Goal: Book appointment/travel/reservation

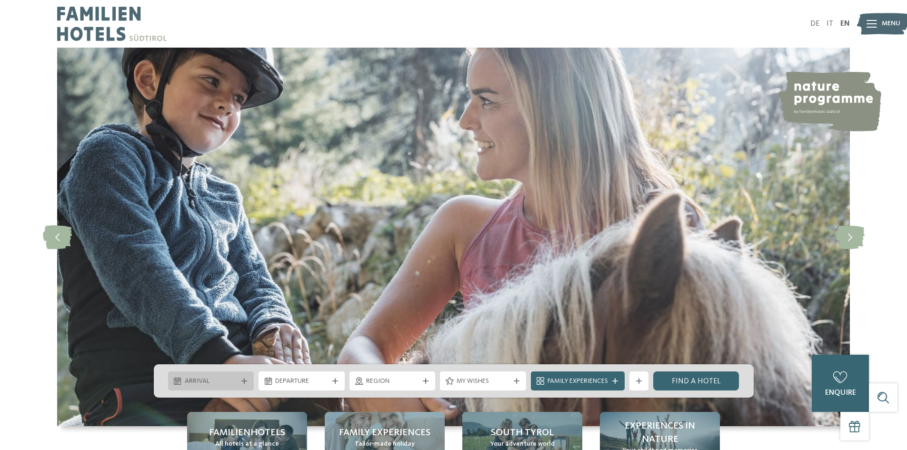
click at [211, 384] on span "Arrival" at bounding box center [211, 382] width 53 height 10
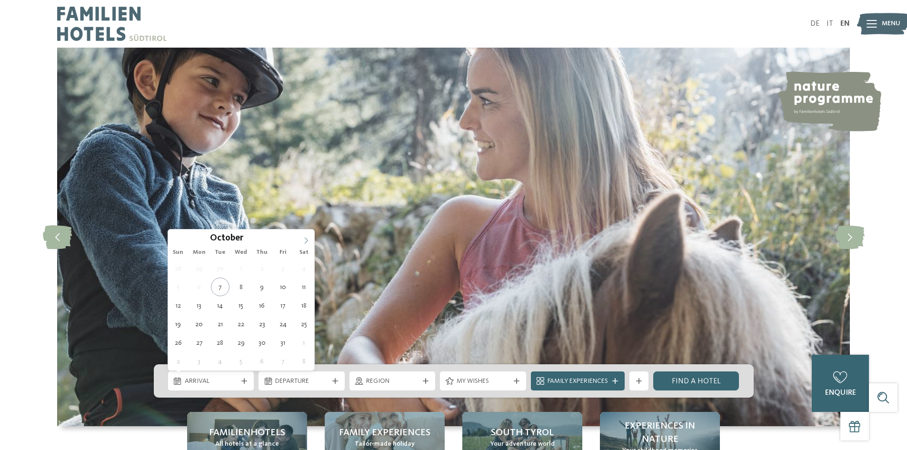
click at [309, 240] on icon at bounding box center [306, 240] width 7 height 7
type input "****"
click at [309, 240] on icon at bounding box center [306, 240] width 7 height 7
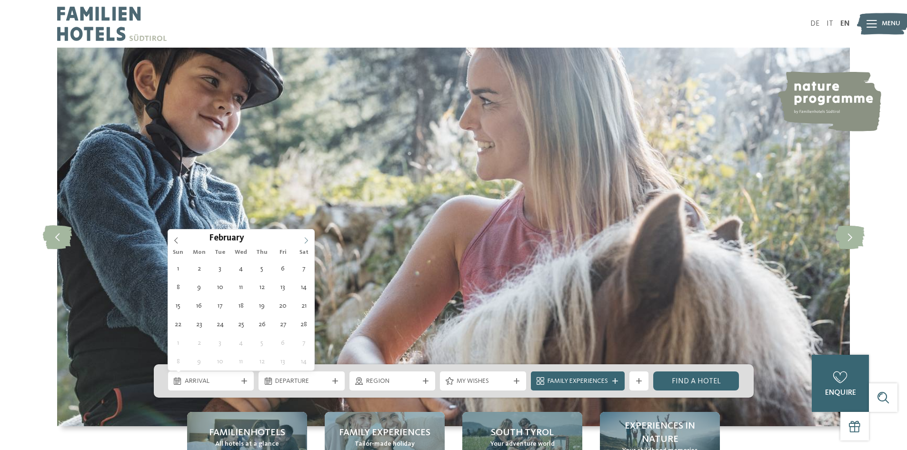
click at [309, 240] on icon at bounding box center [306, 240] width 7 height 7
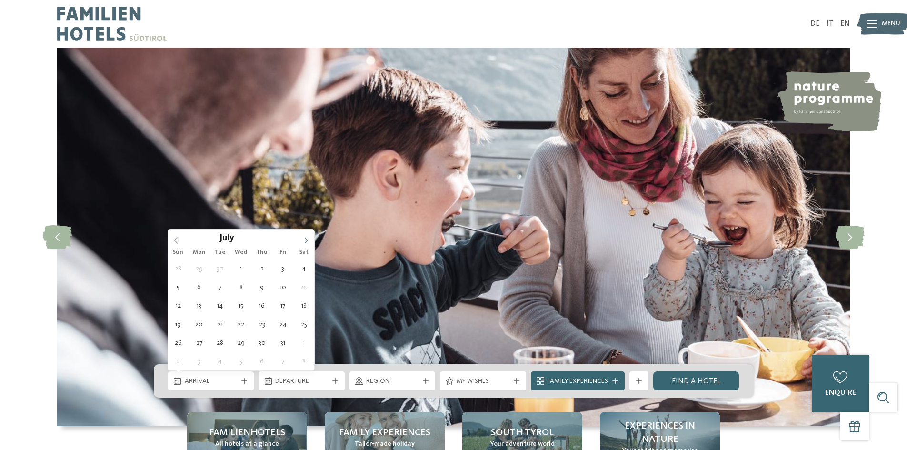
click at [308, 240] on icon at bounding box center [306, 240] width 7 height 7
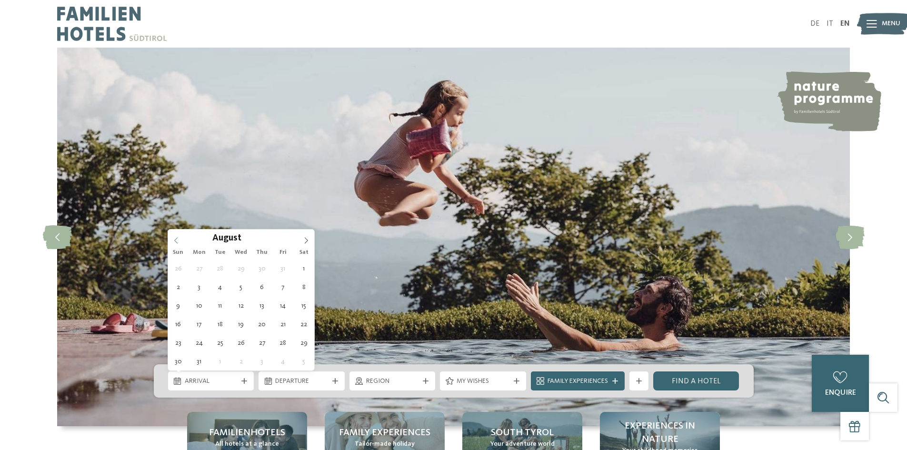
click at [182, 238] on span at bounding box center [176, 238] width 16 height 16
type div "25.07.2026"
type input "****"
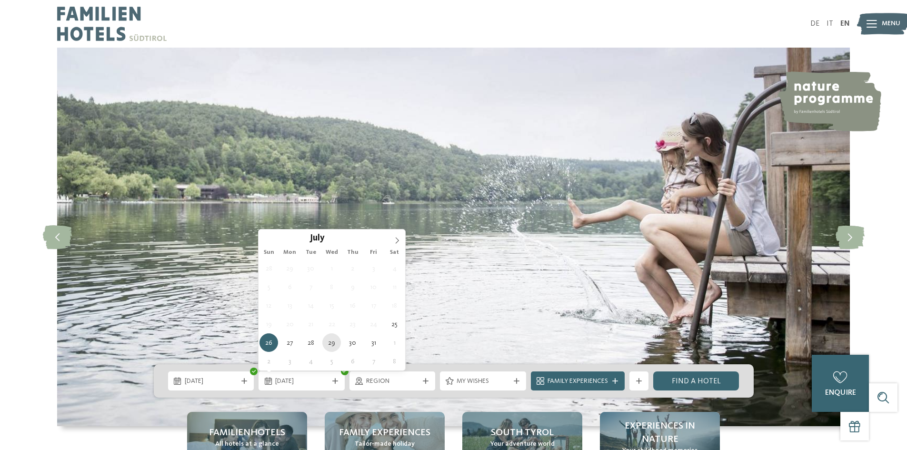
type div "29.07.2026"
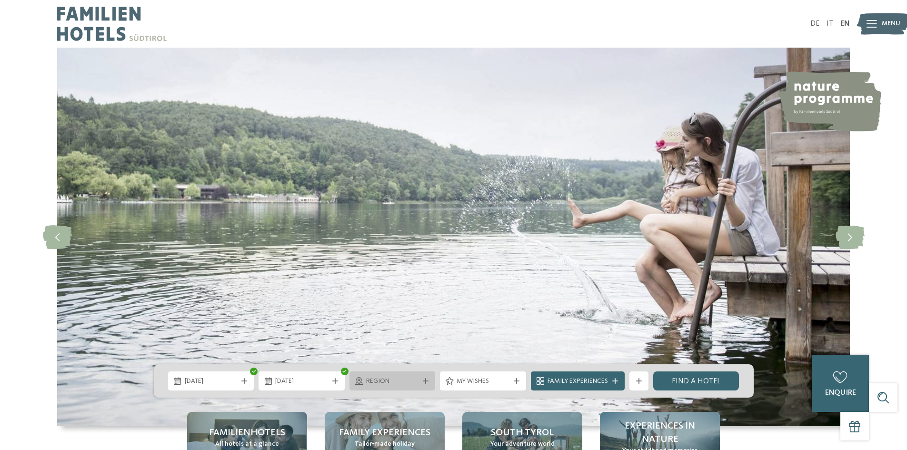
click at [375, 377] on span "Region" at bounding box center [392, 382] width 53 height 10
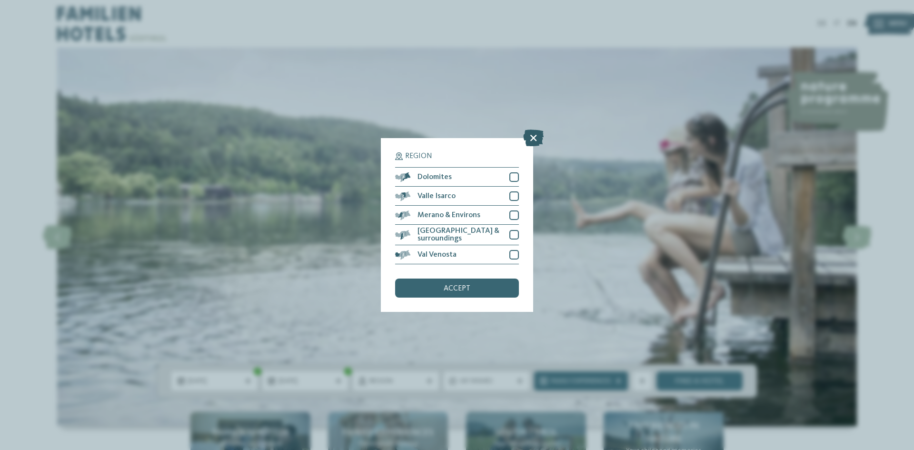
click at [530, 135] on icon at bounding box center [533, 138] width 20 height 17
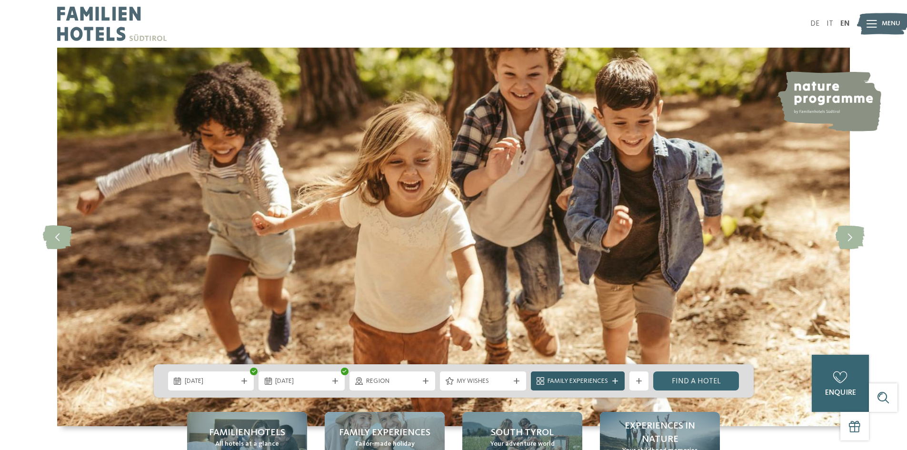
click at [610, 382] on div "Family Experiences" at bounding box center [577, 381] width 65 height 10
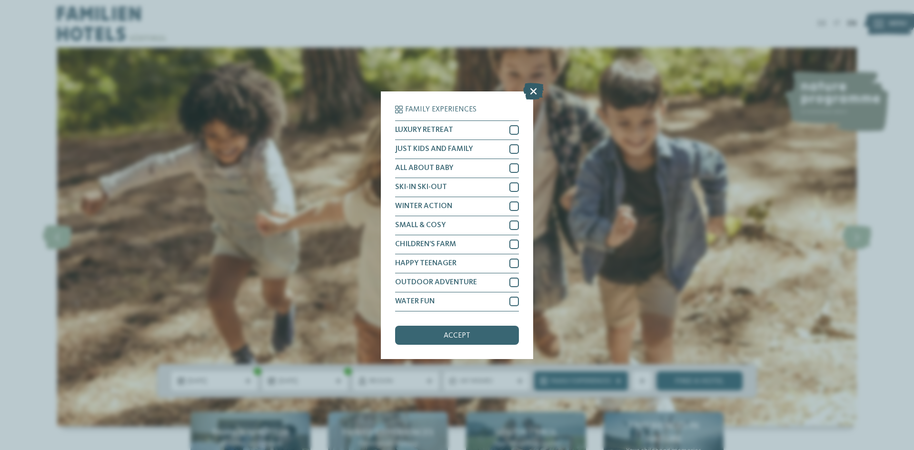
click at [529, 93] on icon at bounding box center [533, 90] width 20 height 17
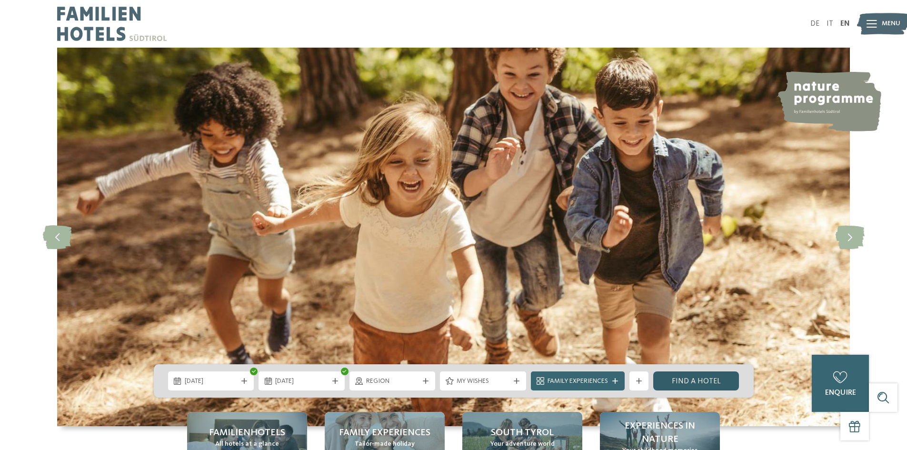
click at [689, 381] on link "Find a hotel" at bounding box center [696, 380] width 86 height 19
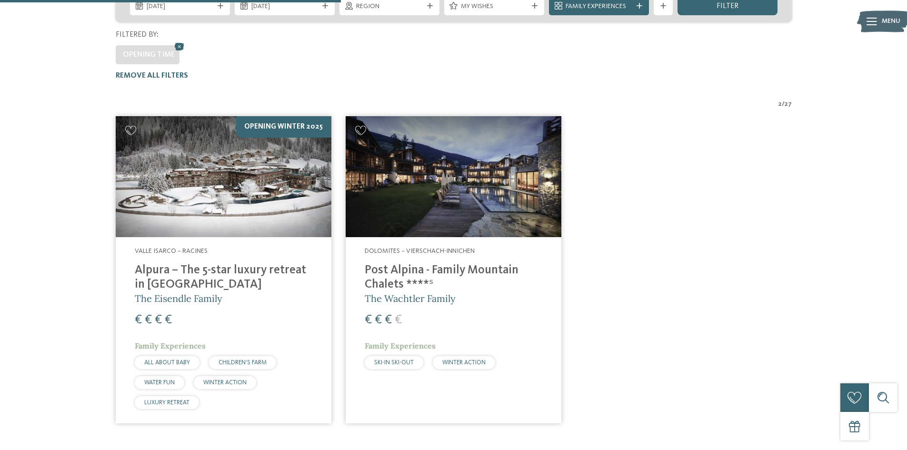
scroll to position [242, 0]
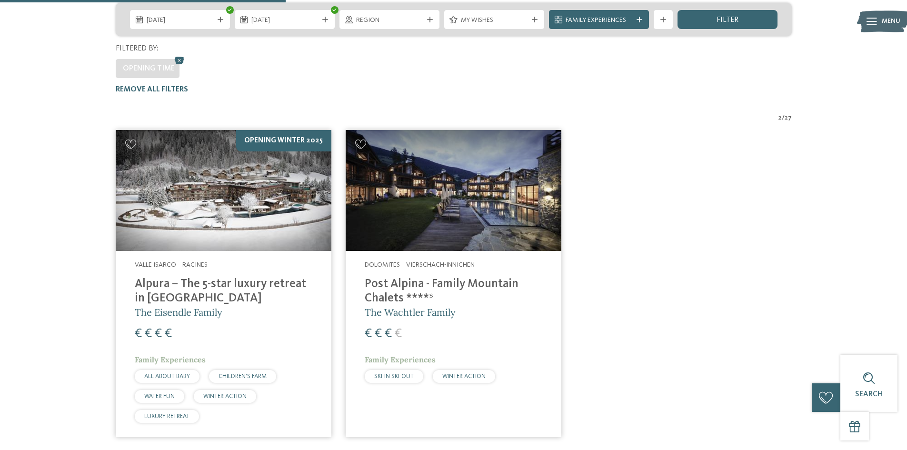
click at [468, 173] on img at bounding box center [454, 190] width 216 height 121
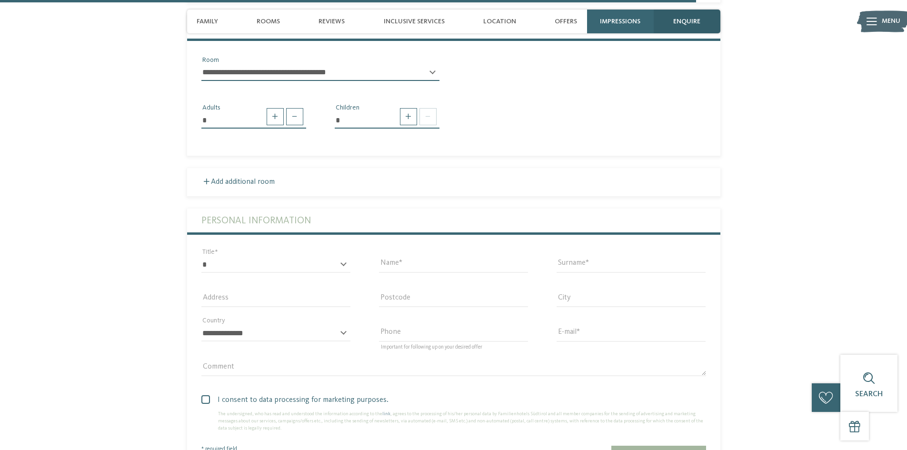
scroll to position [2333, 0]
